Goal: Browse casually: Explore the website without a specific task or goal

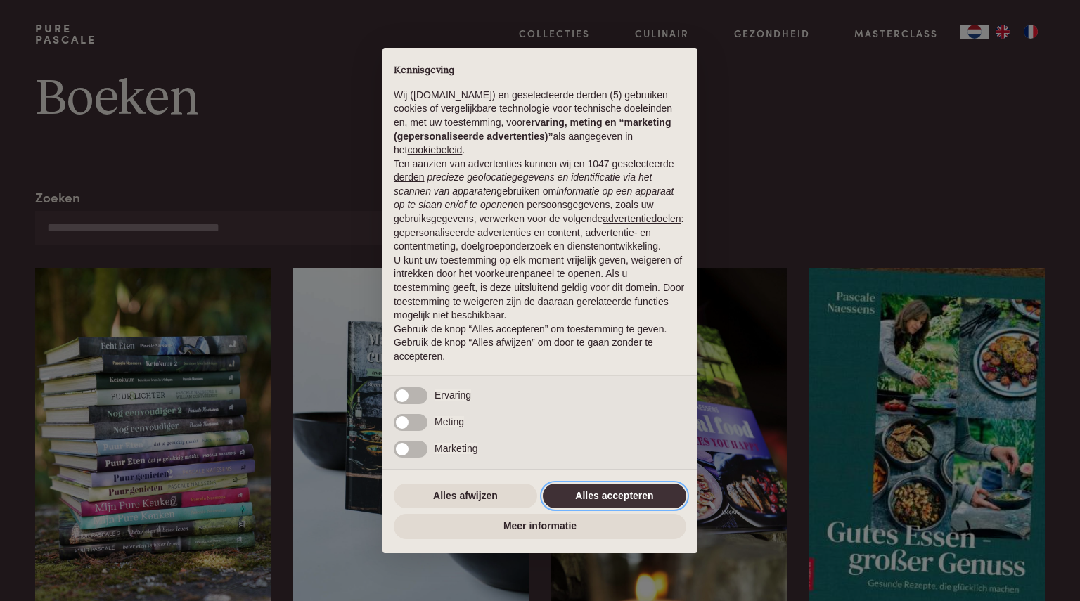
click at [606, 503] on button "Alles accepteren" at bounding box center [614, 496] width 143 height 25
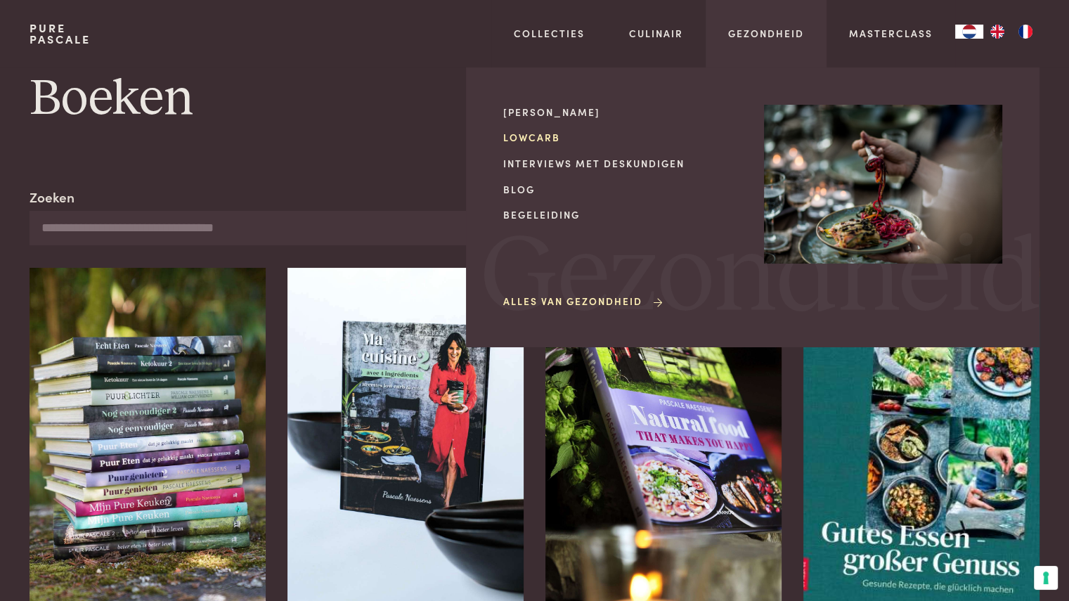
click at [548, 134] on link "Lowcarb" at bounding box center [622, 137] width 238 height 15
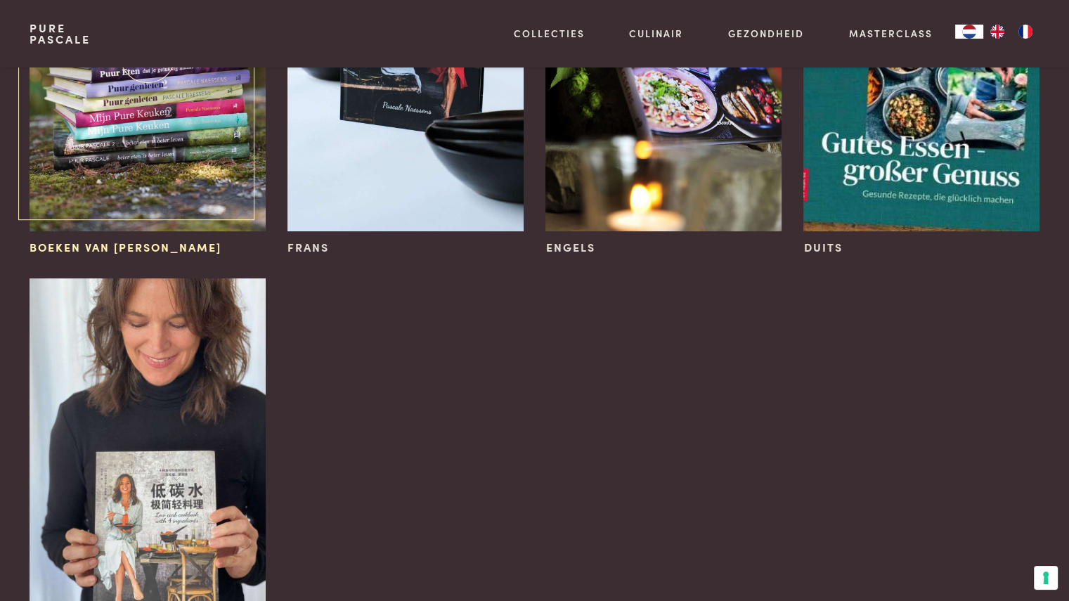
scroll to position [404, 0]
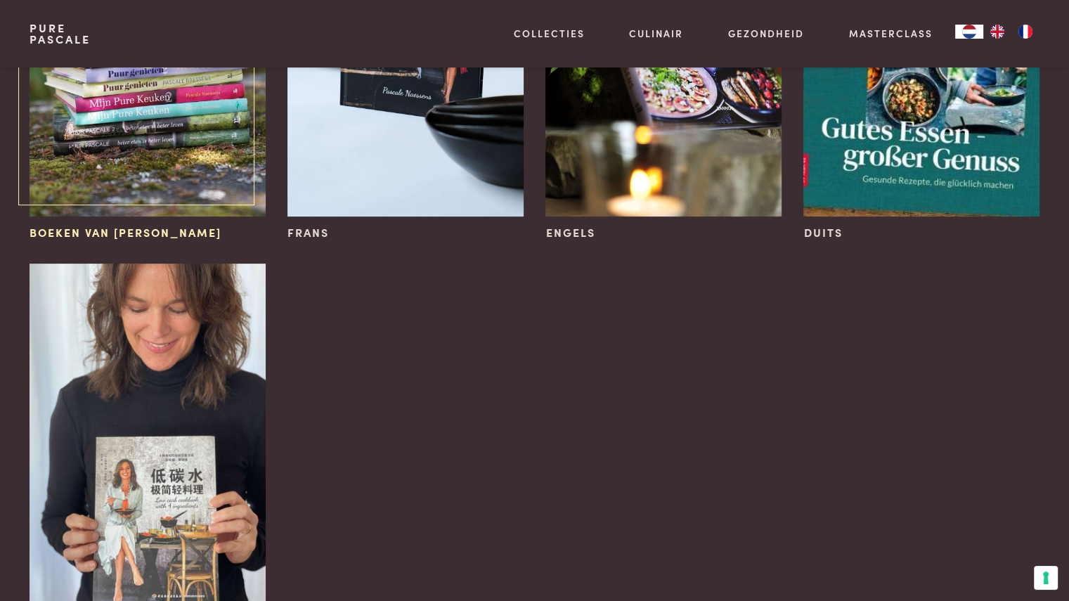
click at [127, 188] on img at bounding box center [148, 41] width 236 height 354
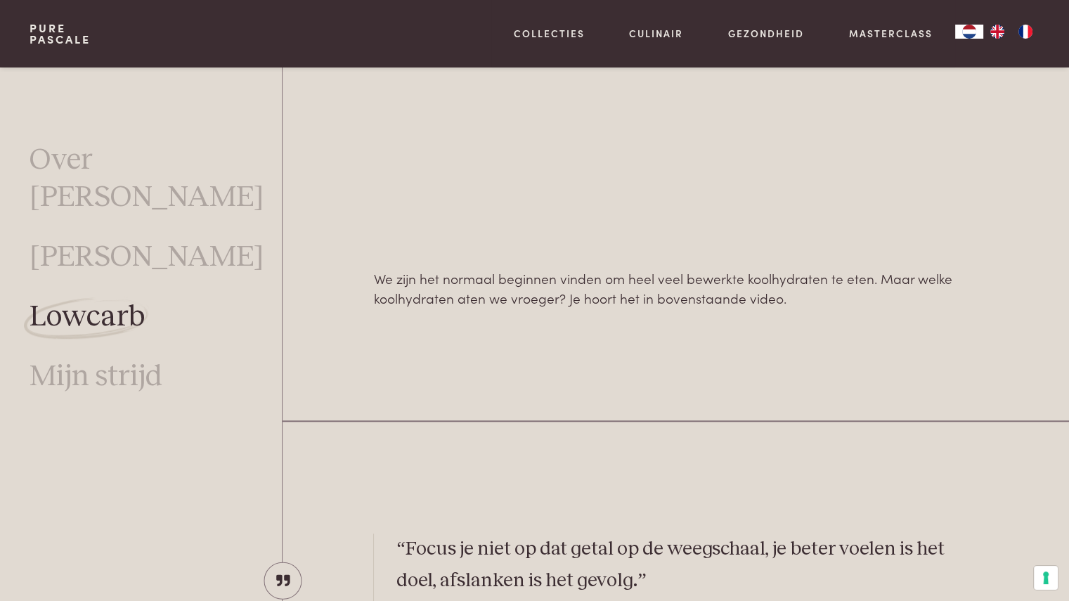
scroll to position [1076, 0]
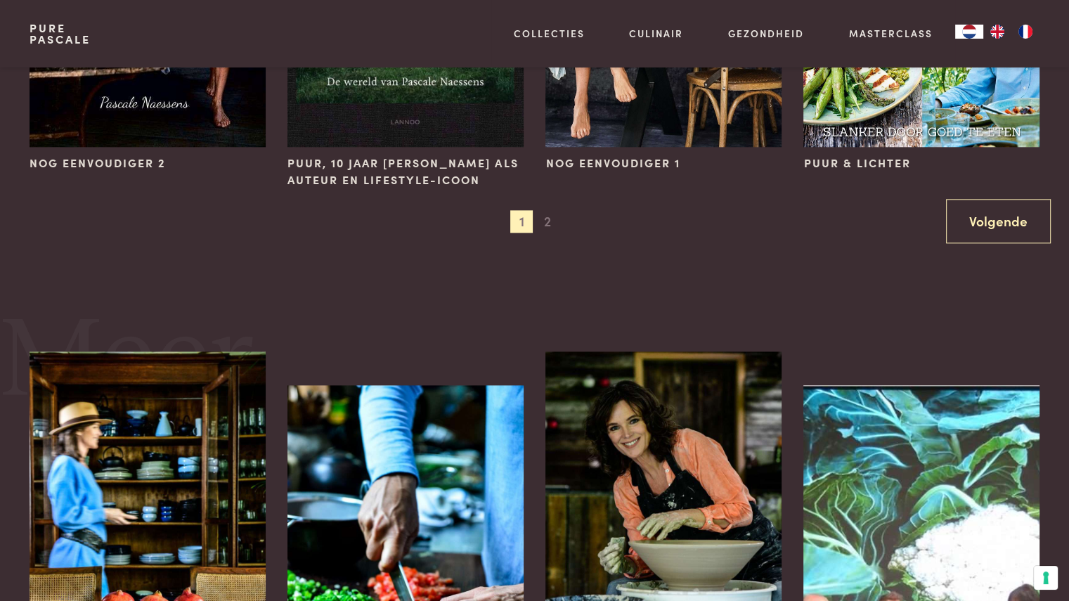
scroll to position [1634, 0]
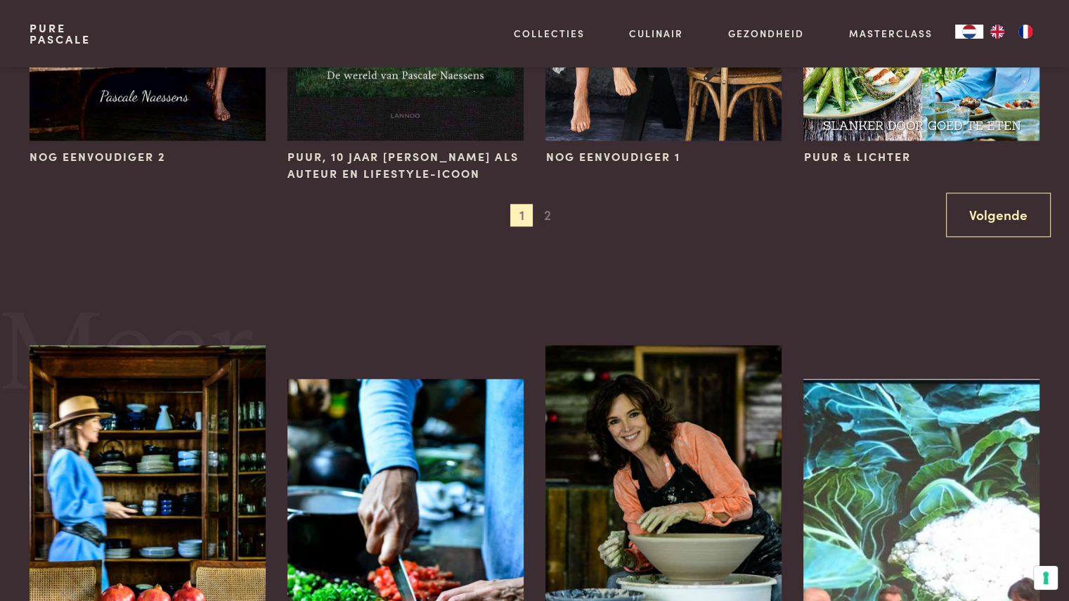
drag, startPoint x: 544, startPoint y: 215, endPoint x: 541, endPoint y: 222, distance: 7.6
click at [544, 216] on span "2" at bounding box center [547, 215] width 22 height 22
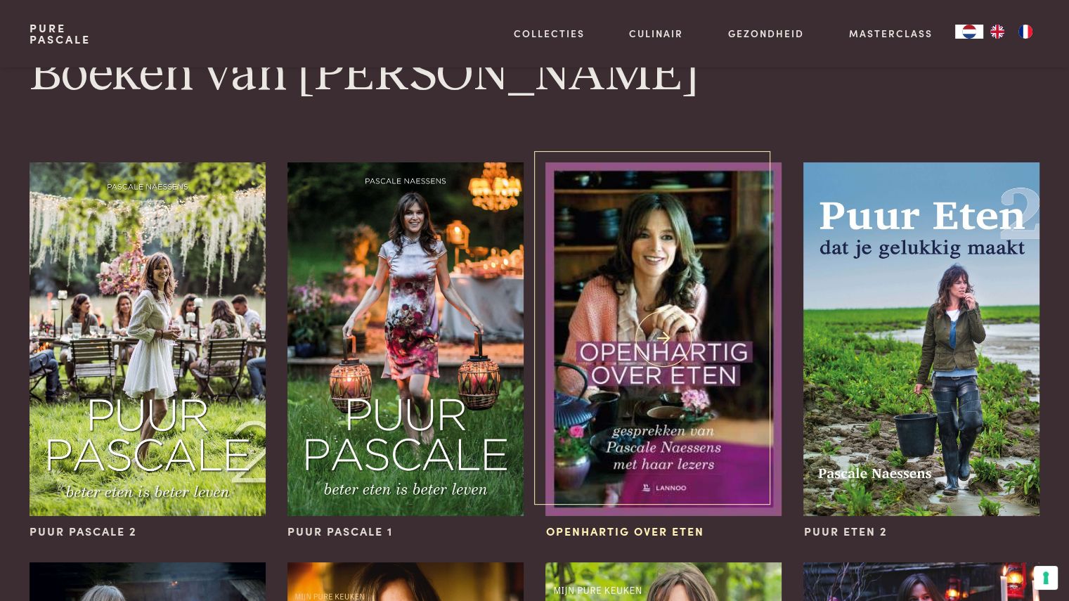
scroll to position [0, 0]
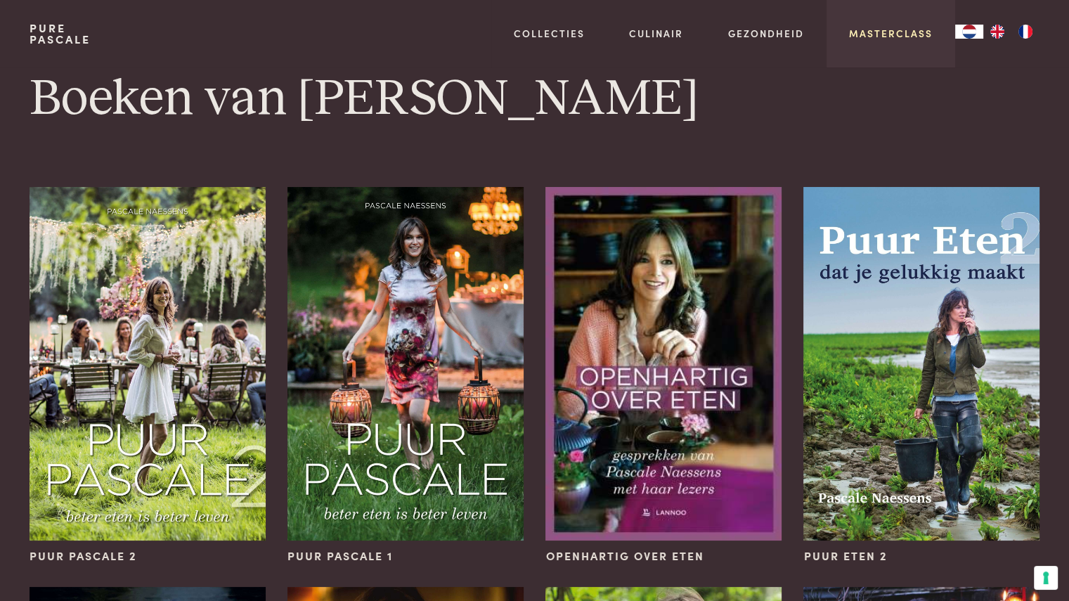
click at [861, 30] on link "Masterclass" at bounding box center [891, 33] width 84 height 15
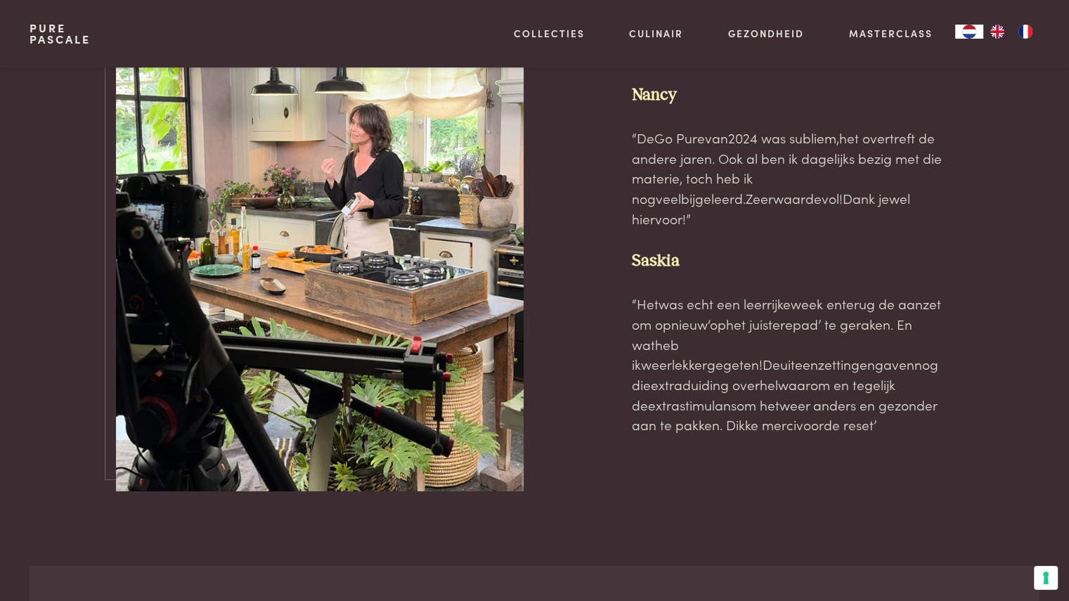
scroll to position [4148, 0]
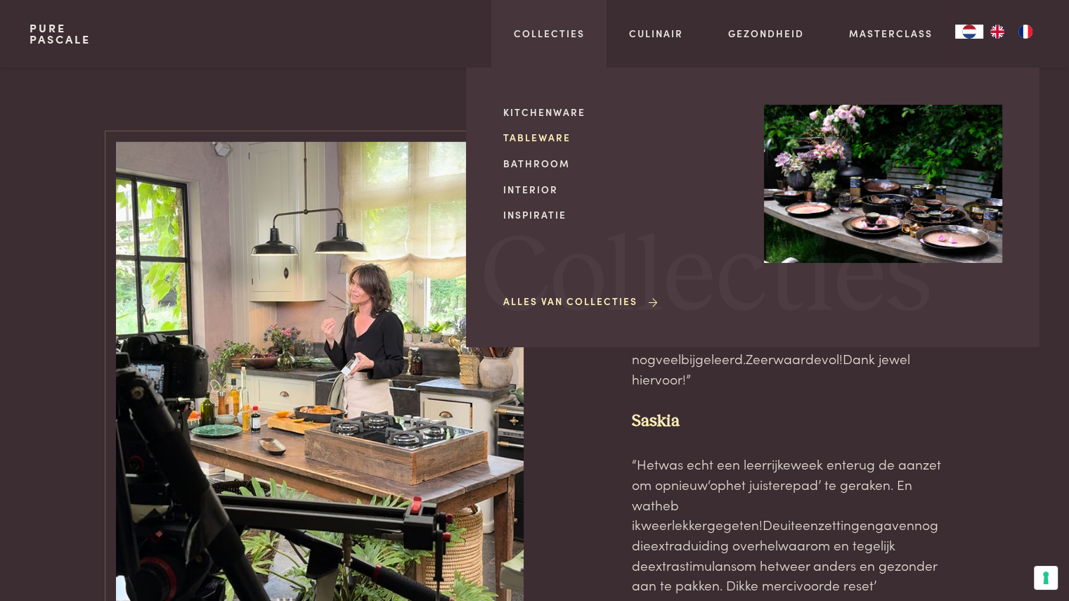
click at [534, 137] on link "Tableware" at bounding box center [622, 137] width 238 height 15
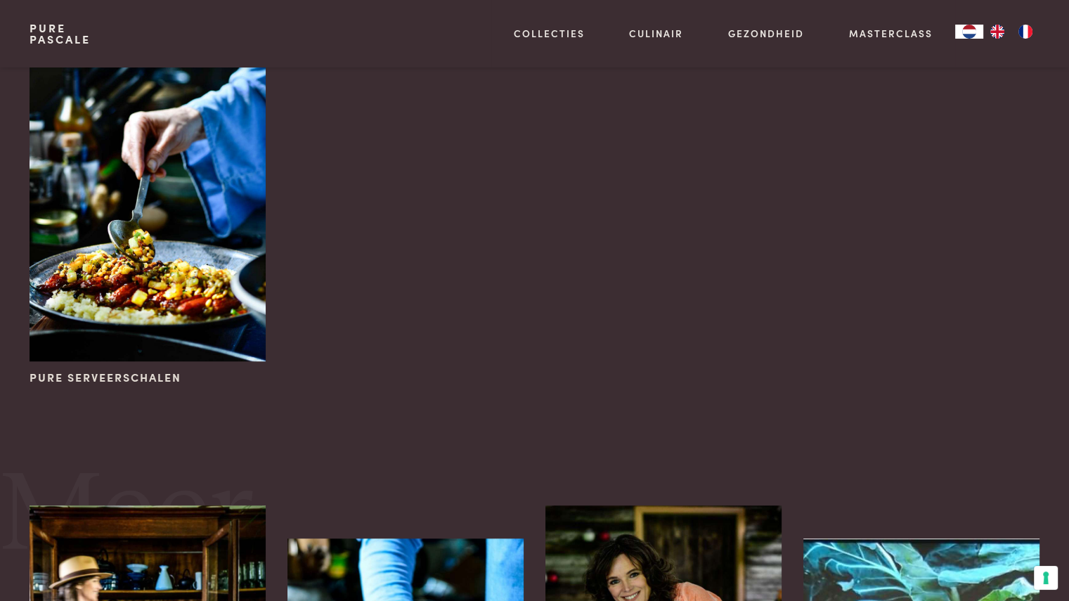
scroll to position [1105, 0]
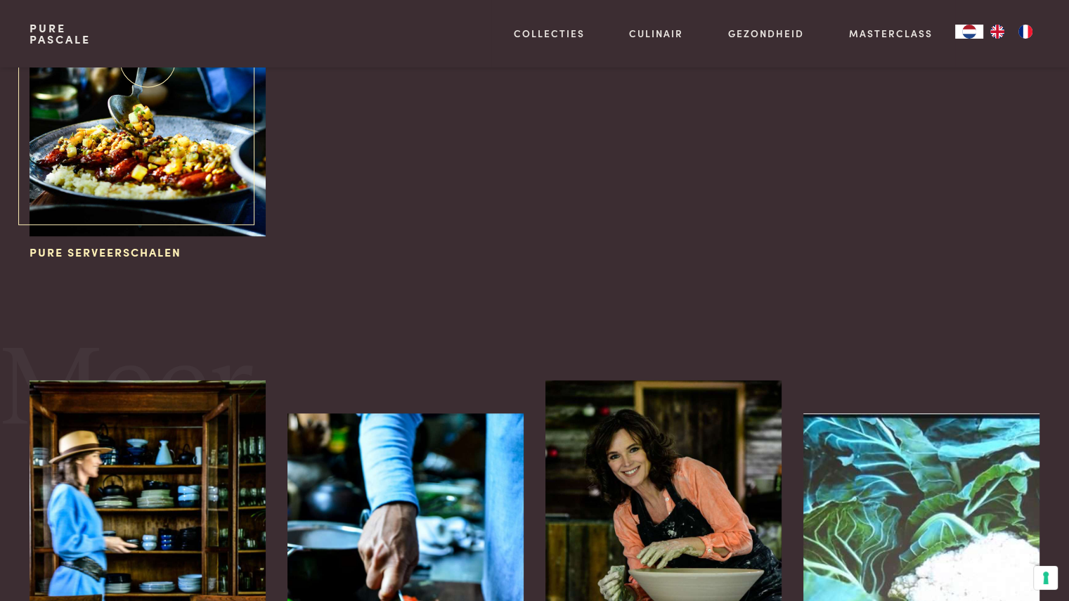
click at [153, 181] on img at bounding box center [148, 60] width 236 height 354
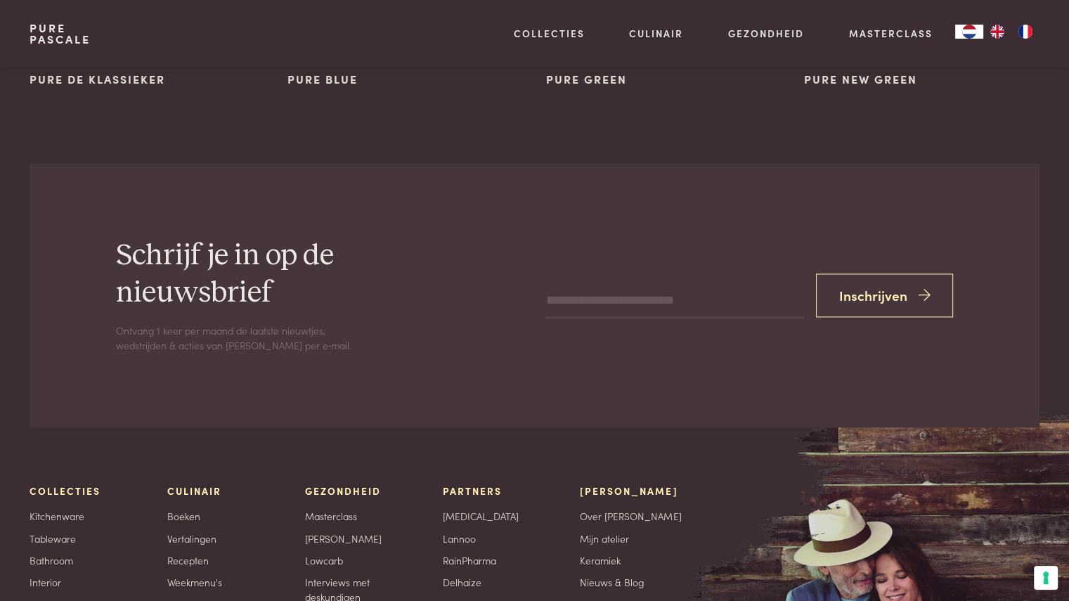
scroll to position [2147, 0]
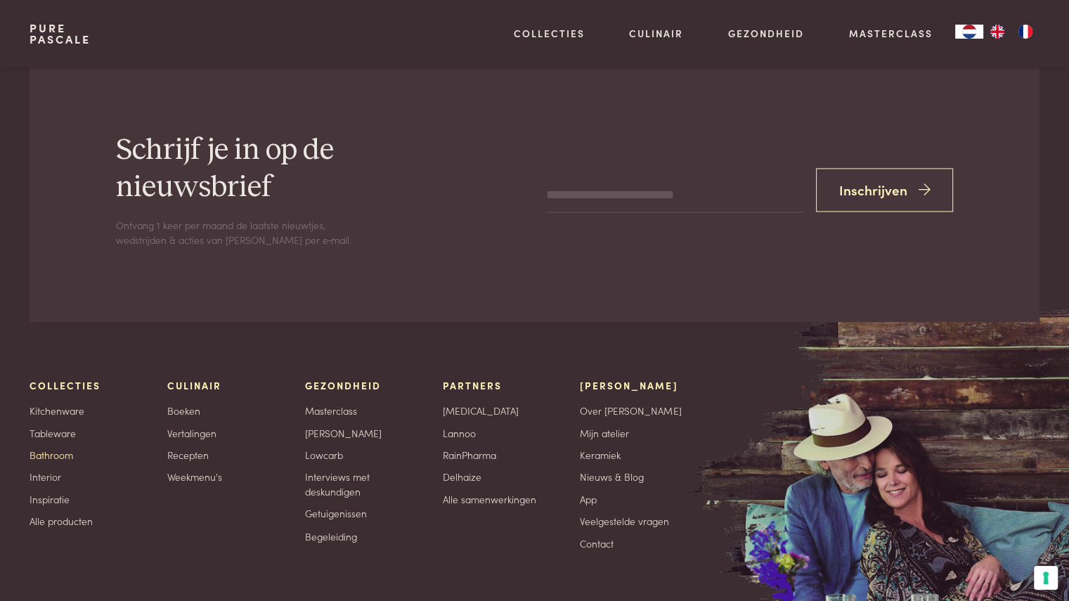
click at [51, 448] on link "Bathroom" at bounding box center [52, 455] width 44 height 15
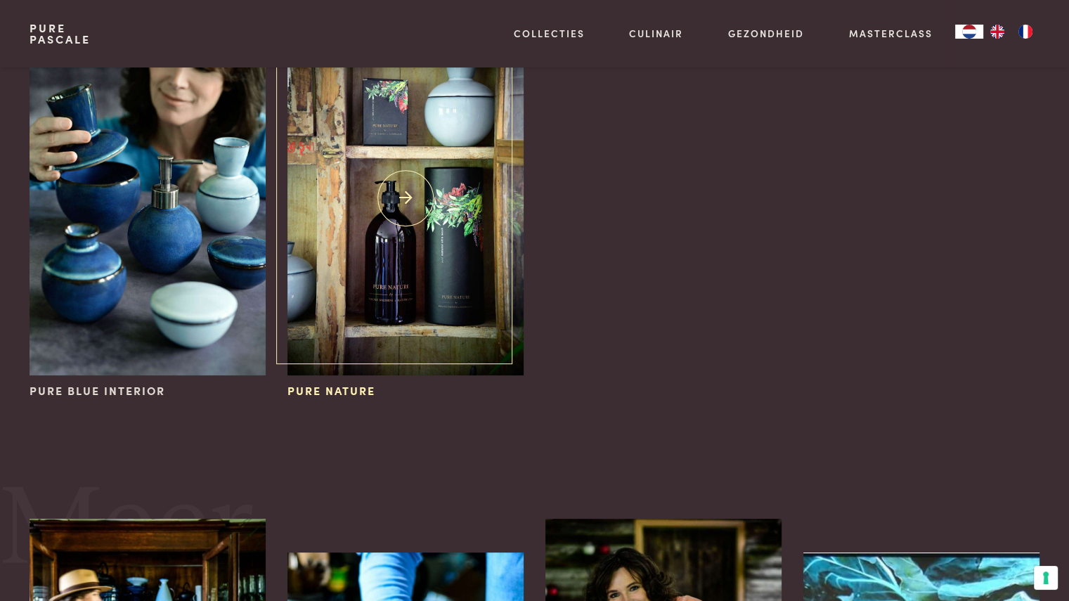
scroll to position [56, 0]
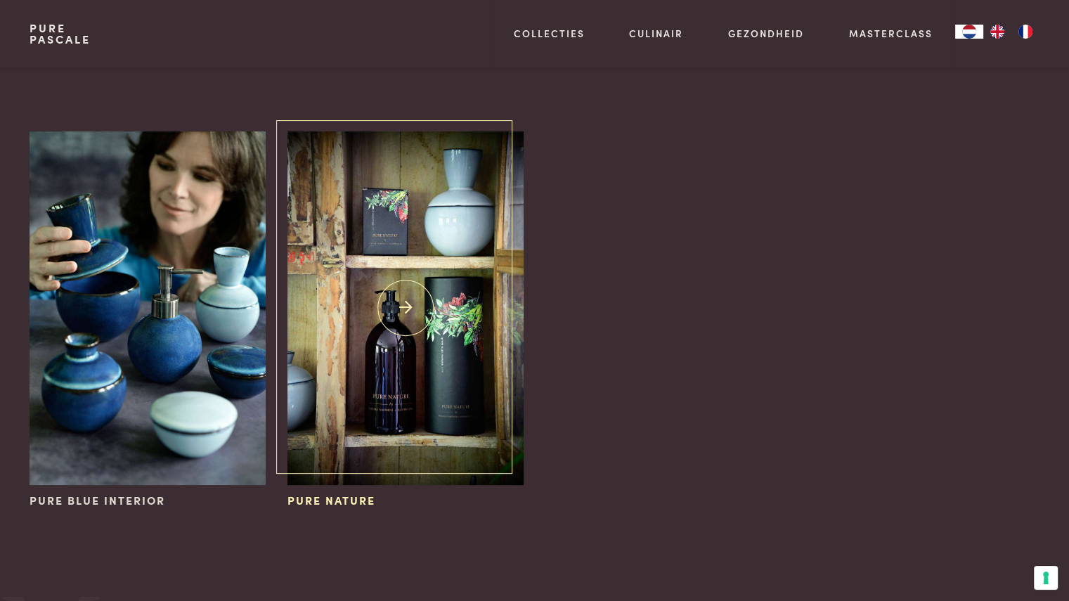
click at [402, 361] on img at bounding box center [406, 308] width 236 height 354
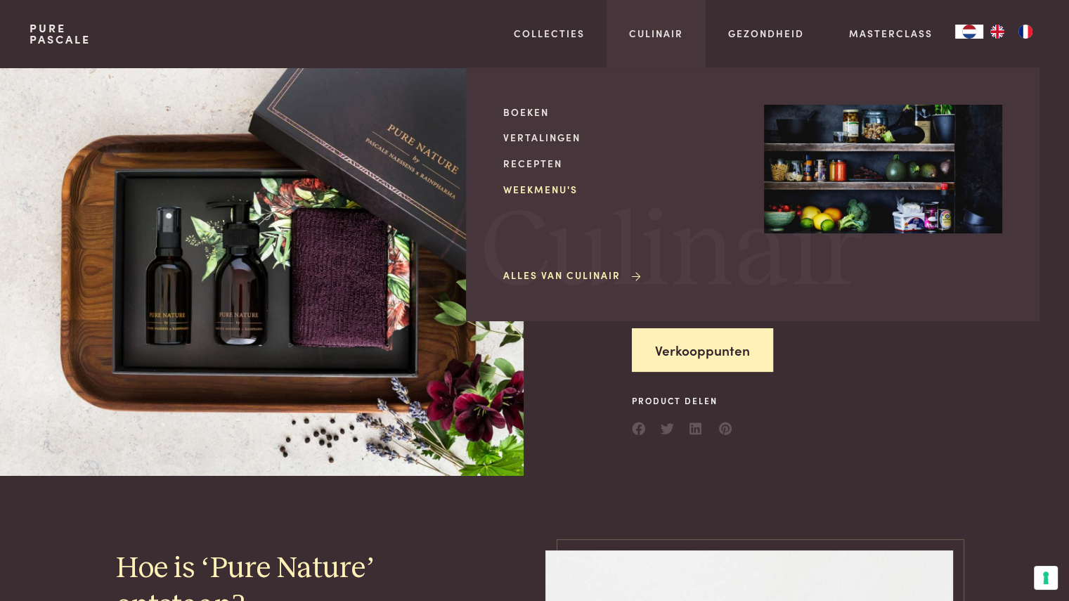
click at [546, 191] on link "Weekmenu's" at bounding box center [622, 189] width 238 height 15
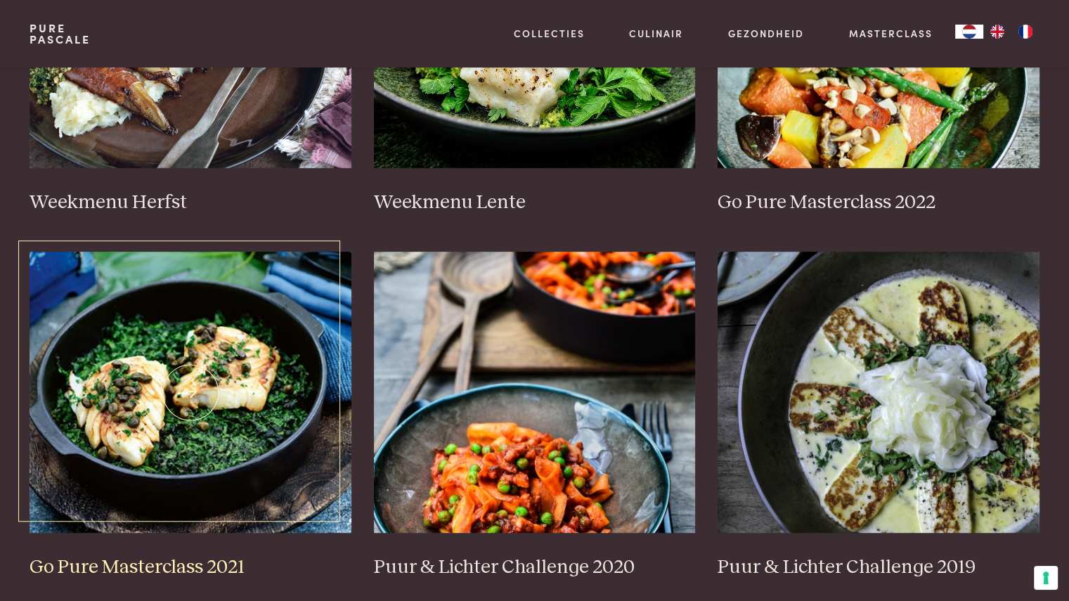
scroll to position [761, 0]
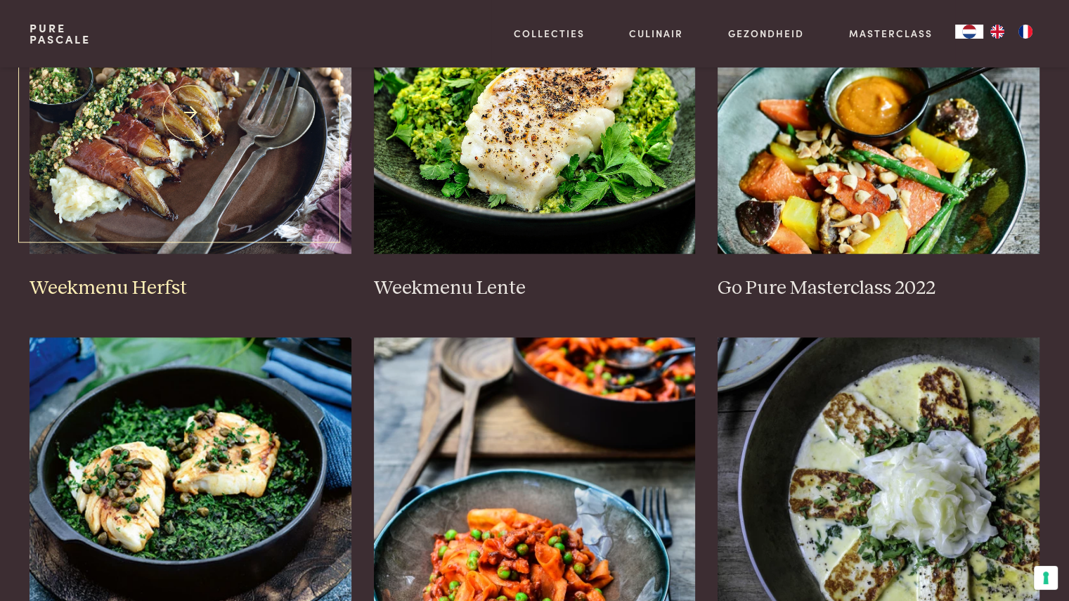
click at [199, 190] on img at bounding box center [191, 113] width 322 height 281
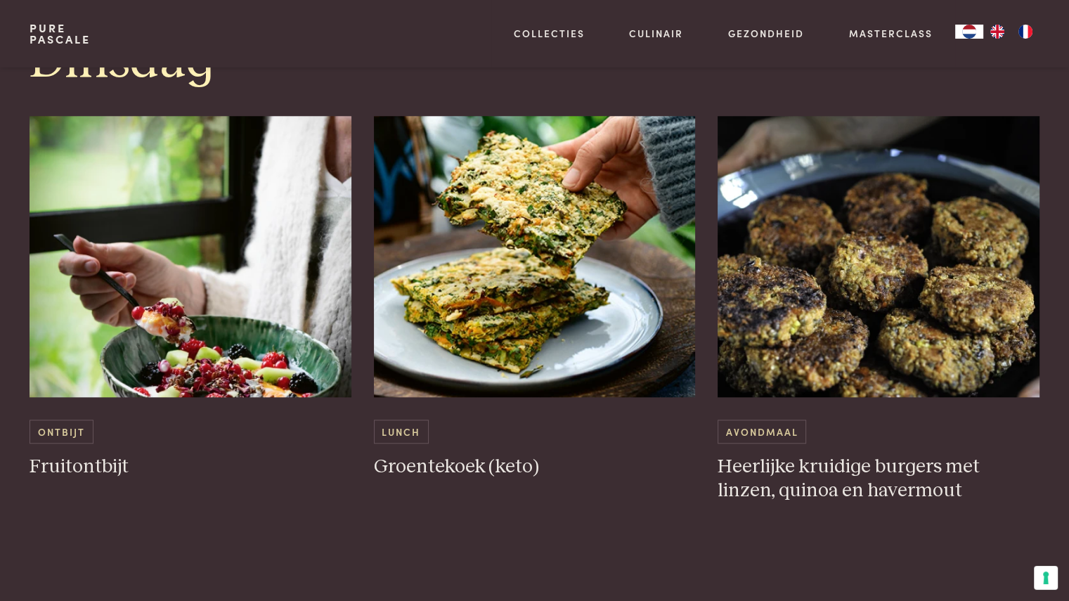
scroll to position [1315, 0]
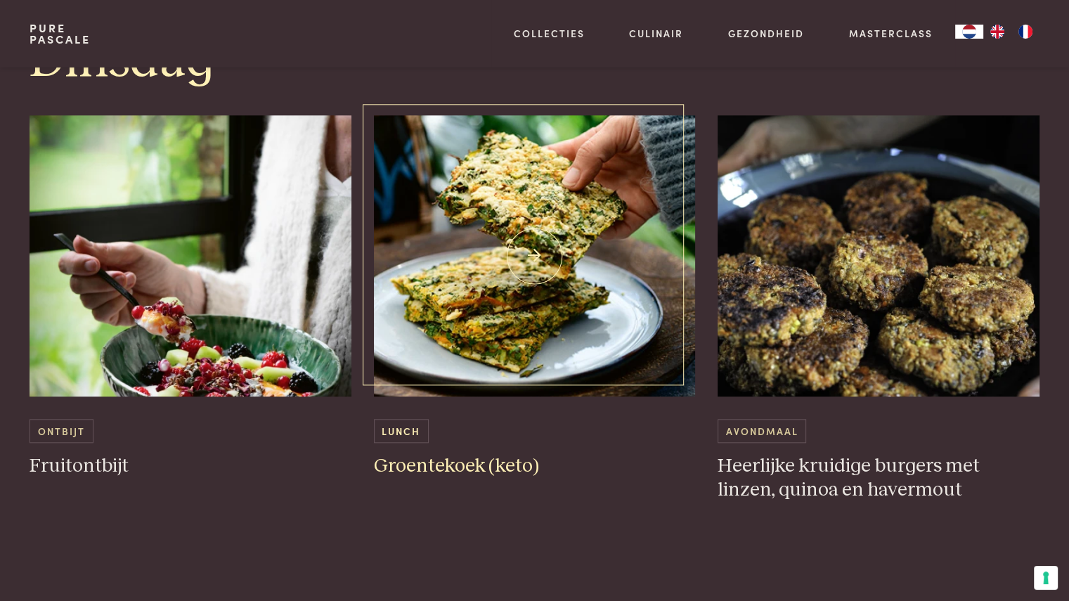
click at [528, 279] on img at bounding box center [535, 255] width 322 height 281
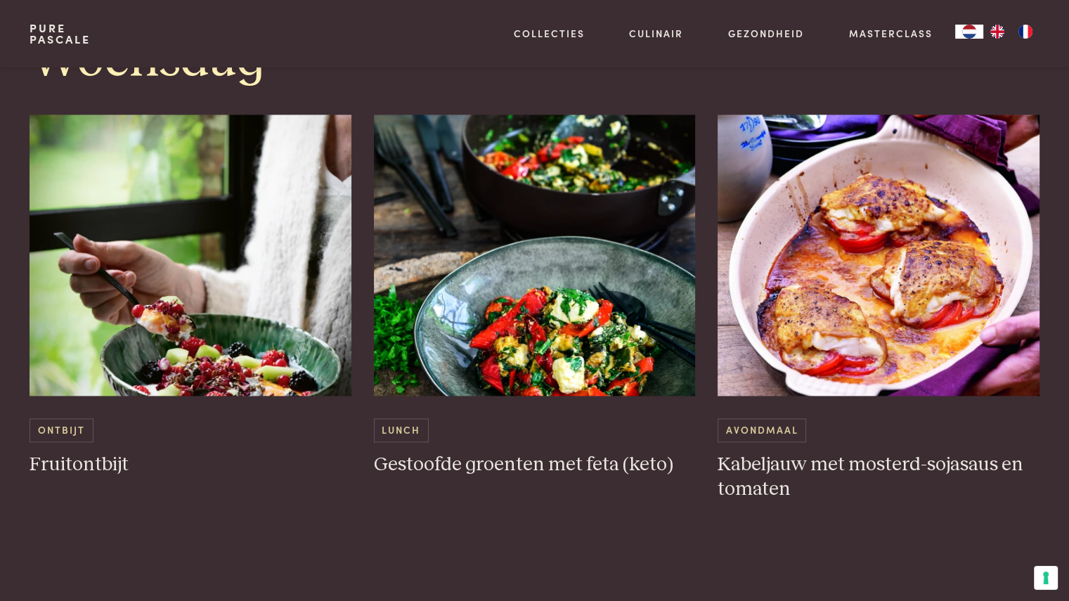
scroll to position [1971, 0]
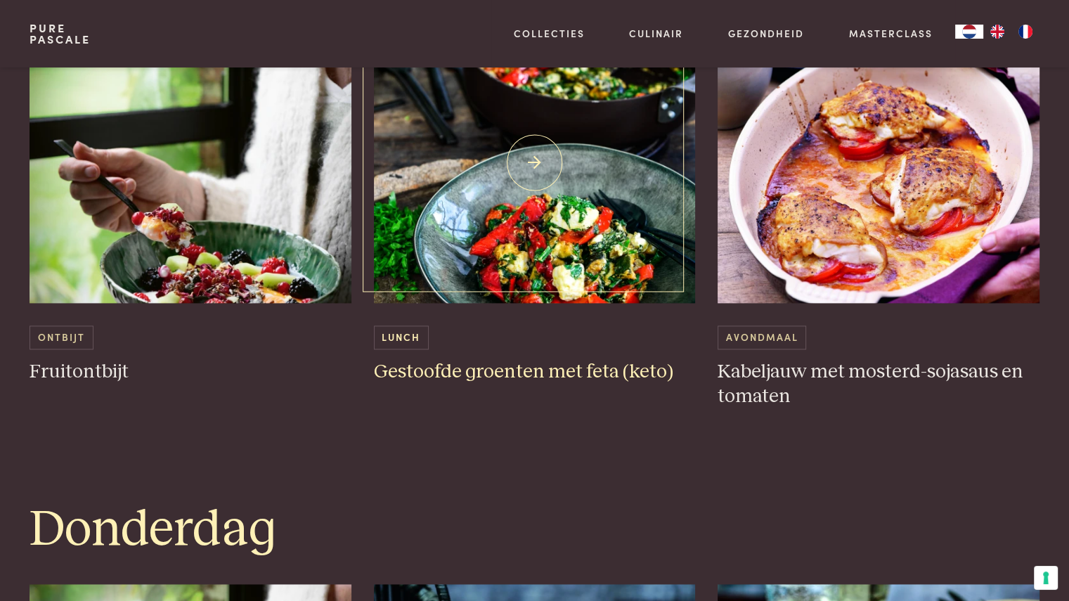
click at [563, 362] on h3 "Gestoofde groenten met feta (keto)" at bounding box center [535, 372] width 322 height 25
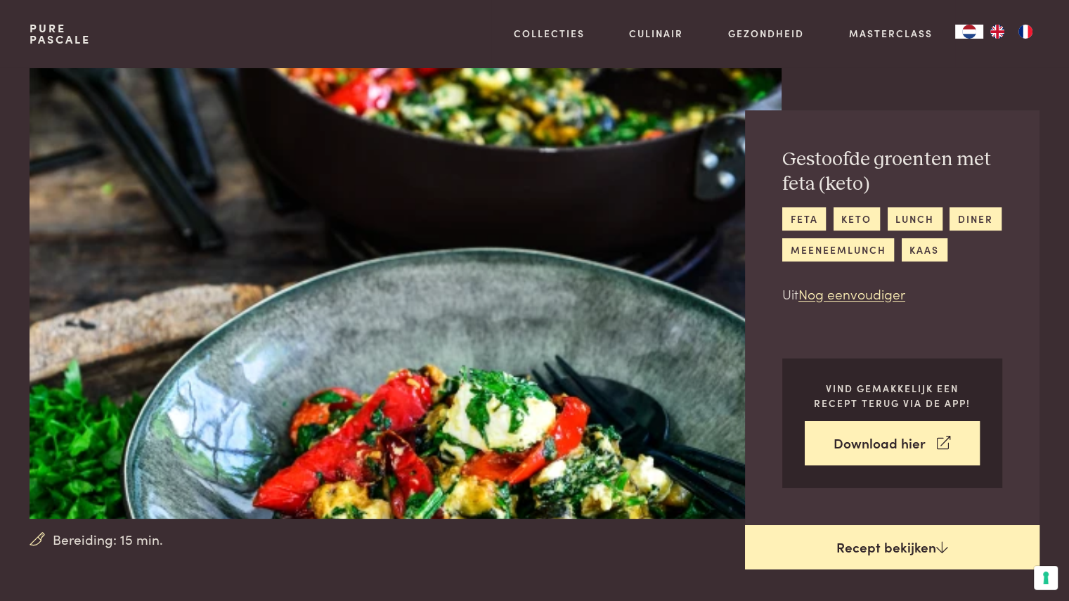
click at [880, 540] on link "Recept bekijken" at bounding box center [892, 547] width 295 height 45
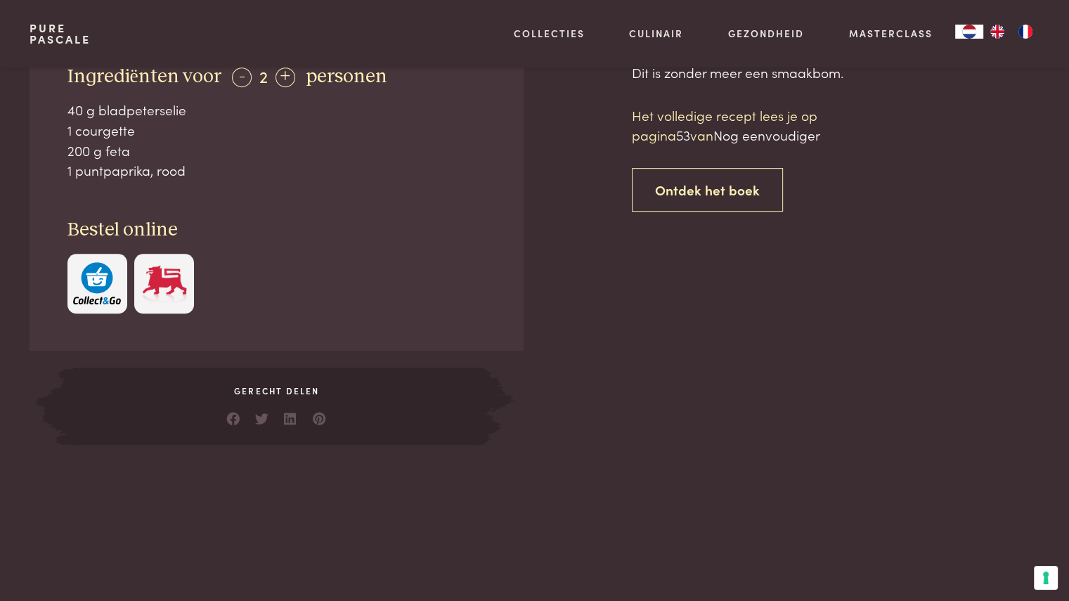
scroll to position [643, 0]
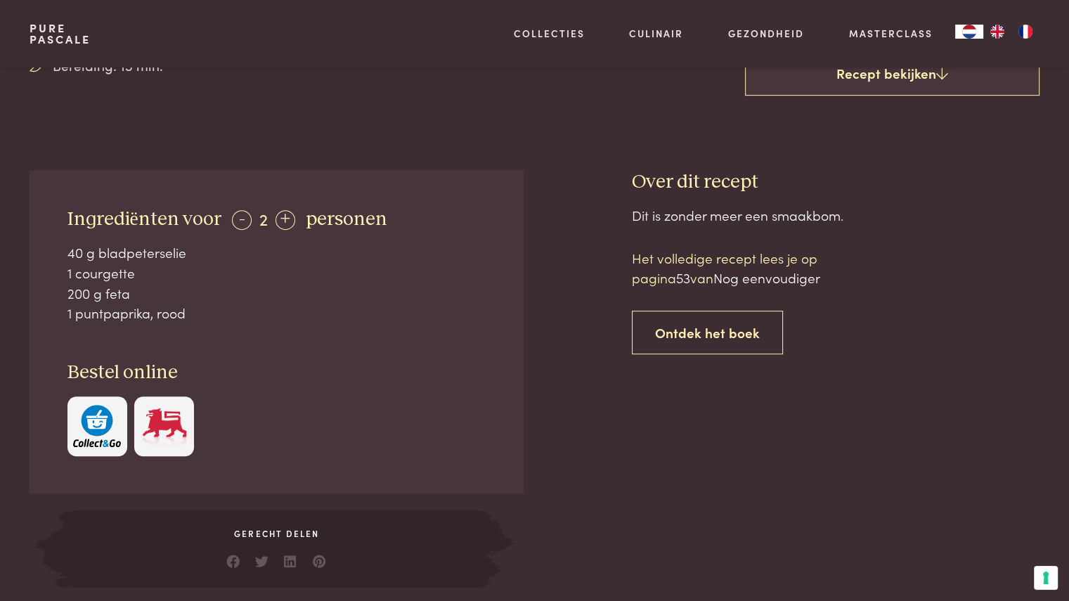
scroll to position [539, 0]
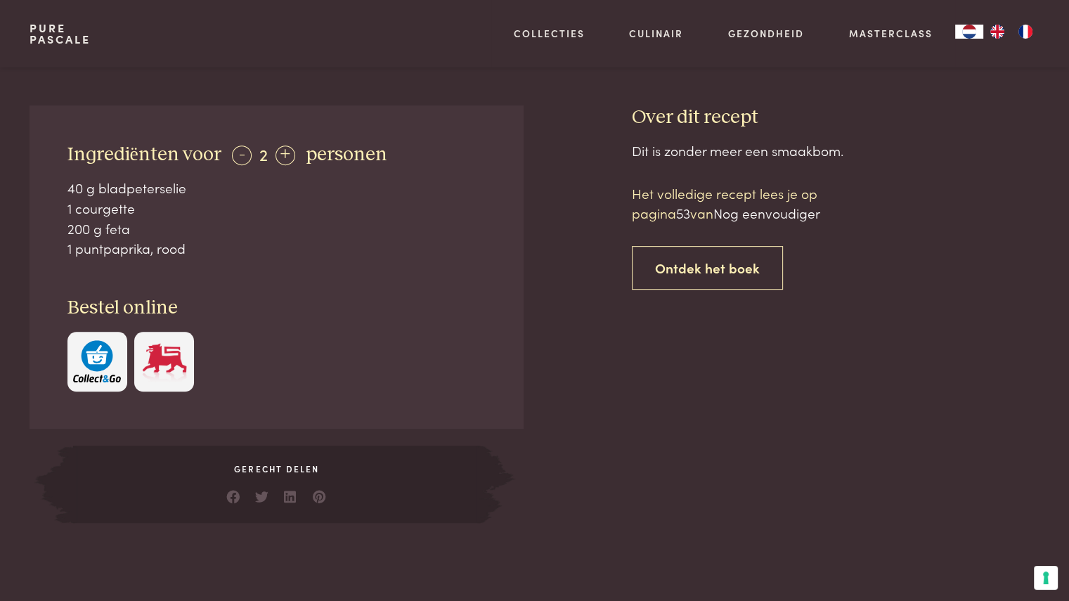
click at [104, 351] on img "button" at bounding box center [97, 361] width 48 height 43
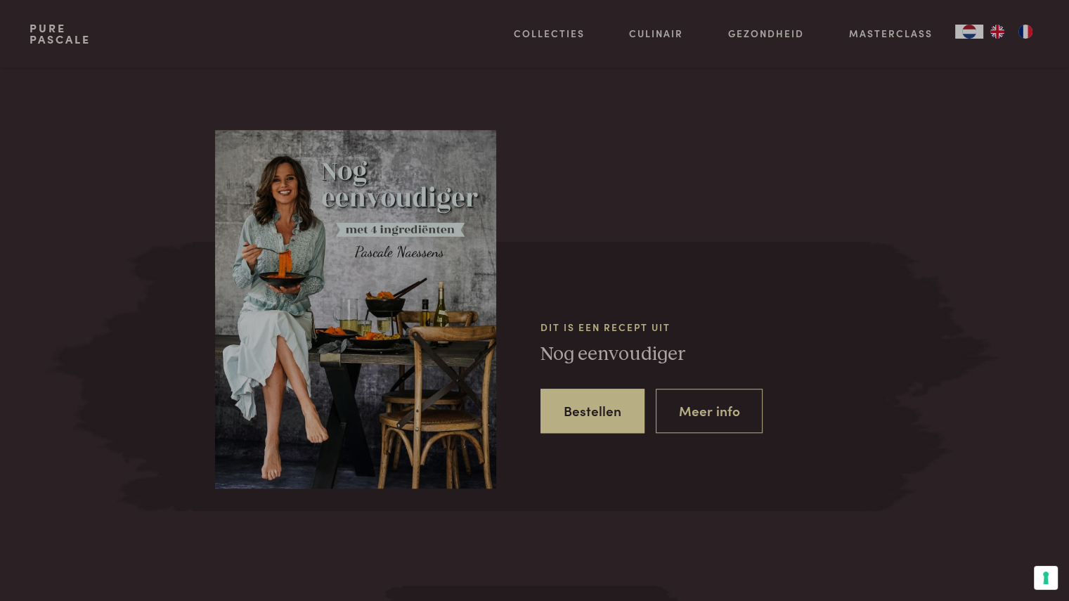
scroll to position [1122, 0]
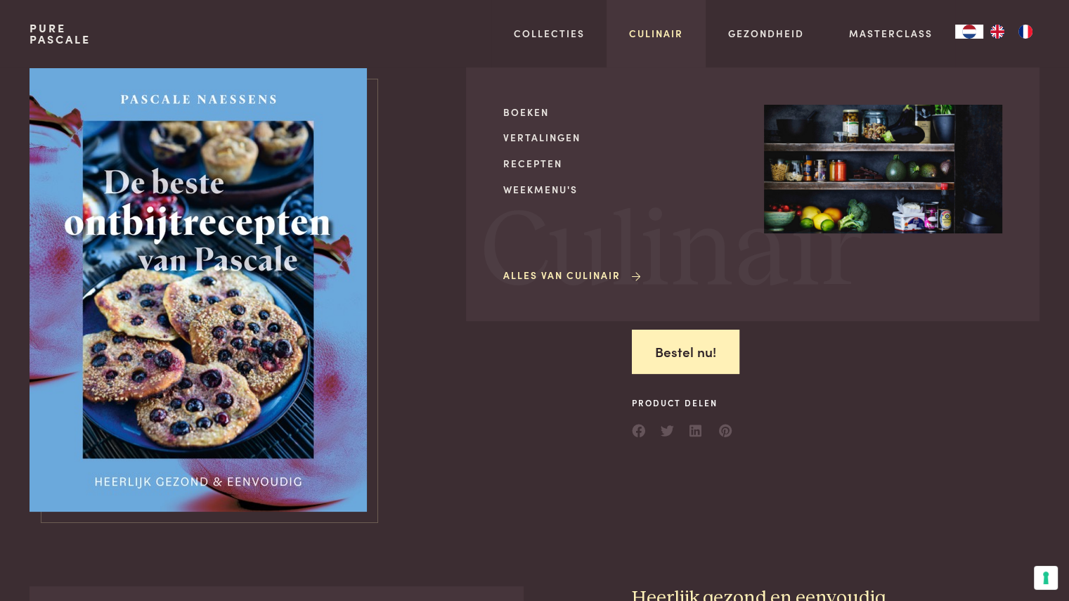
click at [659, 38] on link "Culinair" at bounding box center [656, 33] width 54 height 15
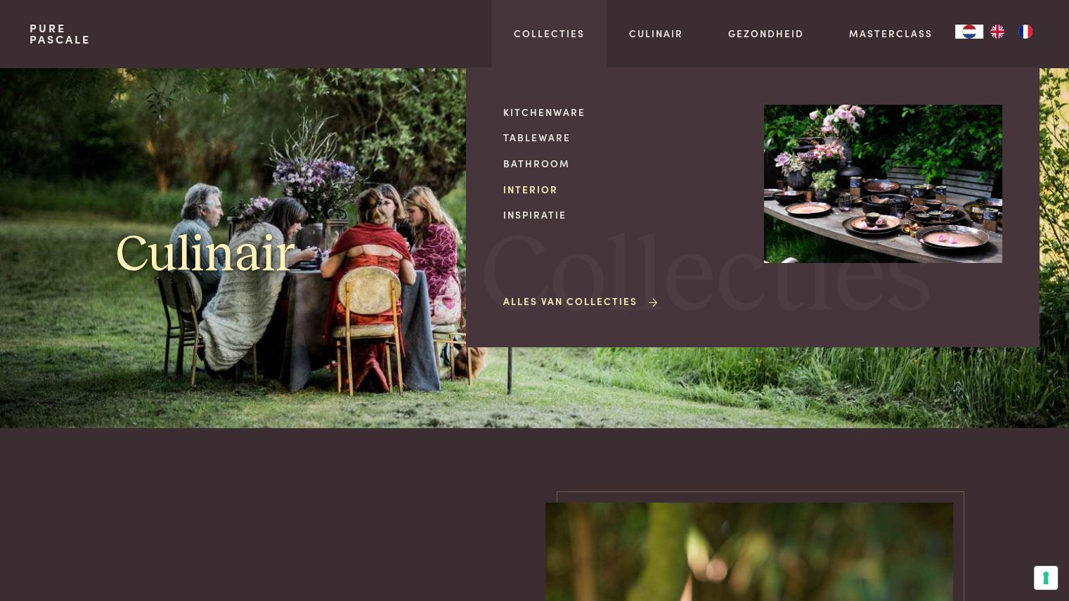
click at [539, 188] on link "Interior" at bounding box center [622, 189] width 238 height 15
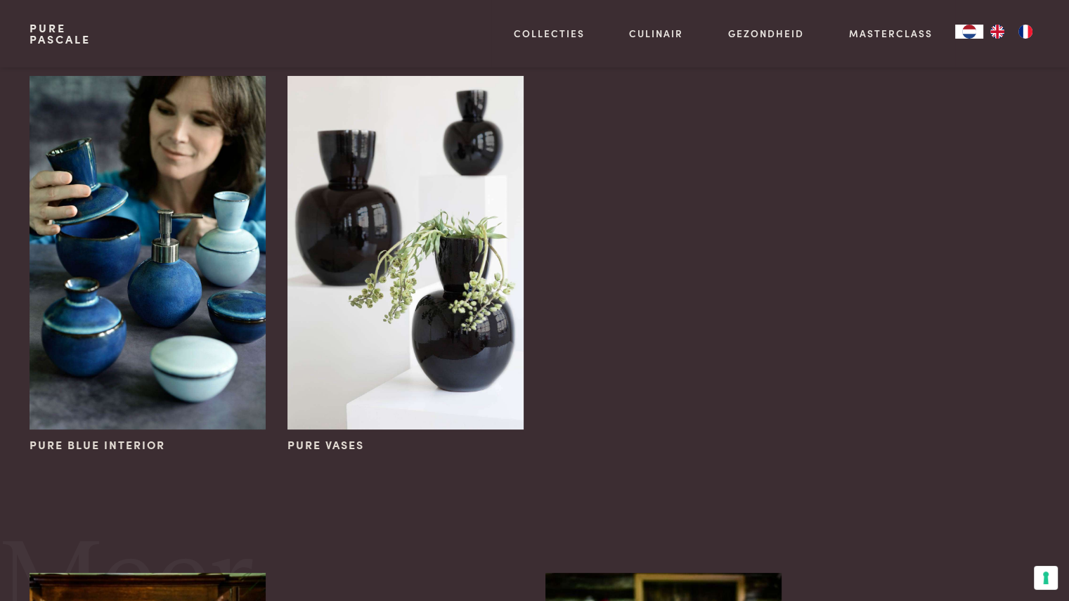
scroll to position [176, 0]
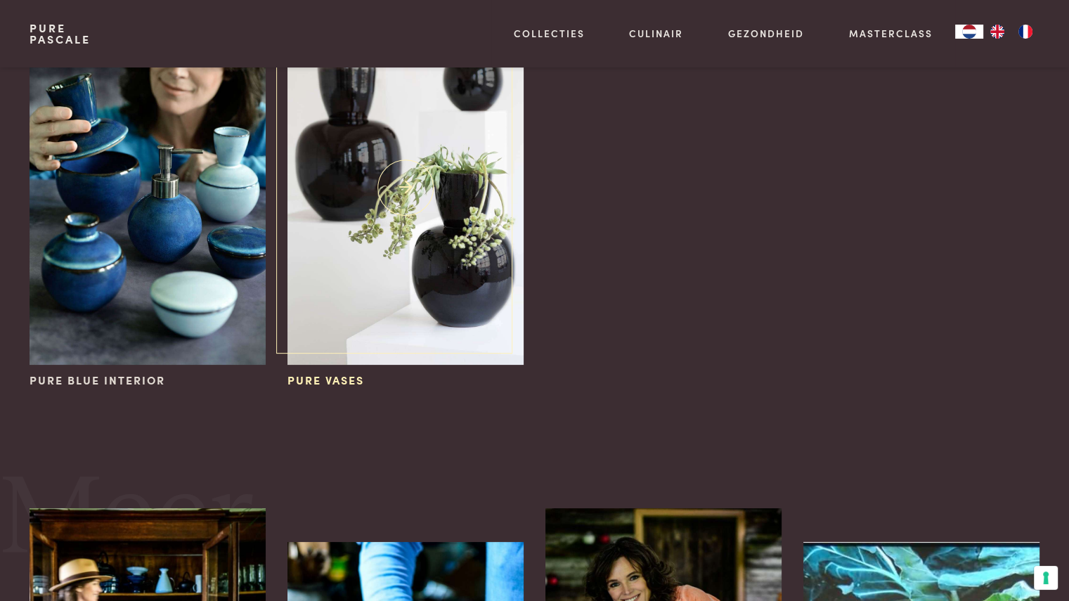
click at [408, 240] on img at bounding box center [406, 188] width 236 height 354
